Goal: Check status: Check status

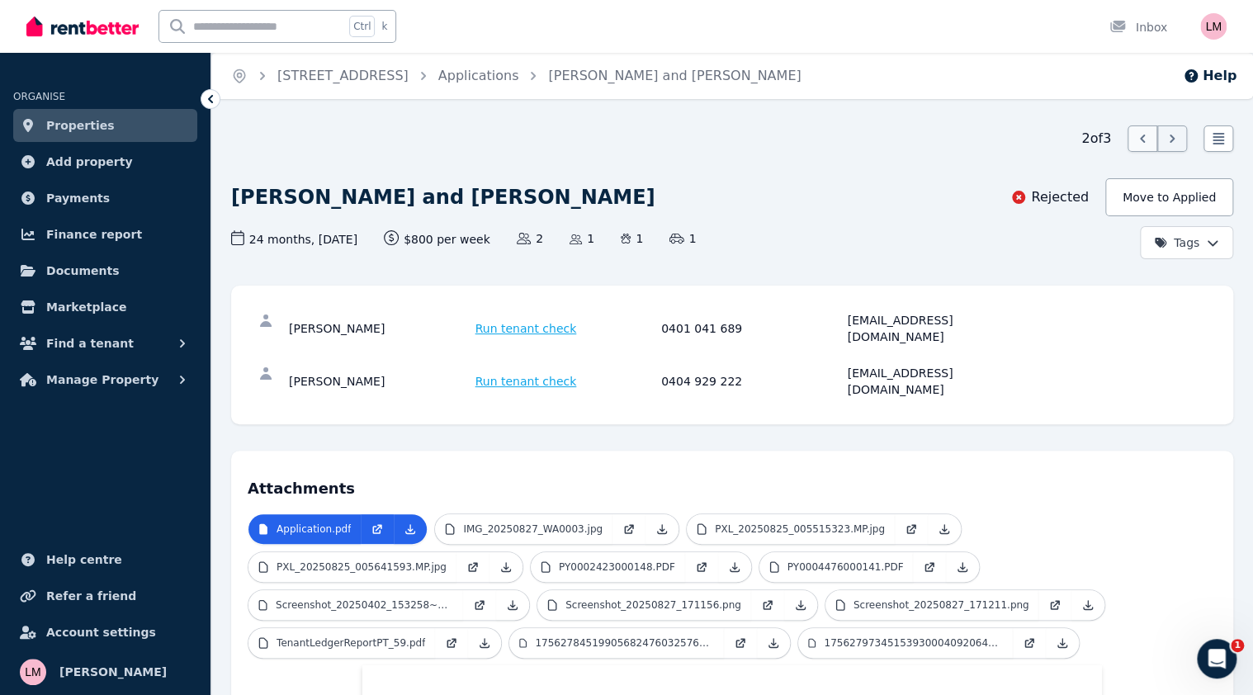
click at [1137, 135] on icon at bounding box center [1143, 138] width 17 height 17
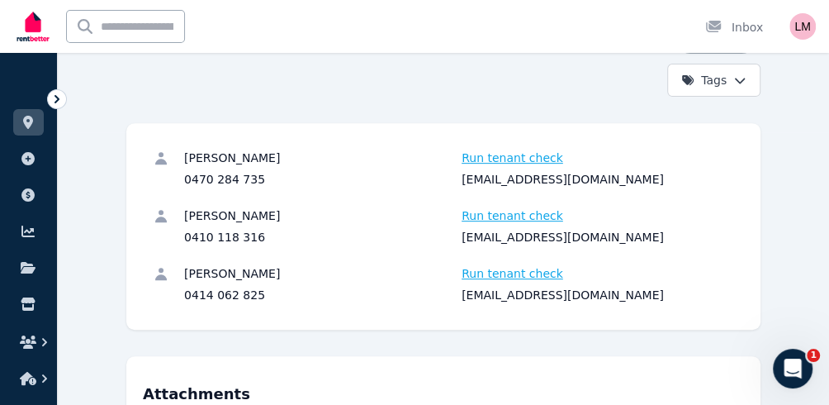
scroll to position [330, 0]
